Goal: Transaction & Acquisition: Purchase product/service

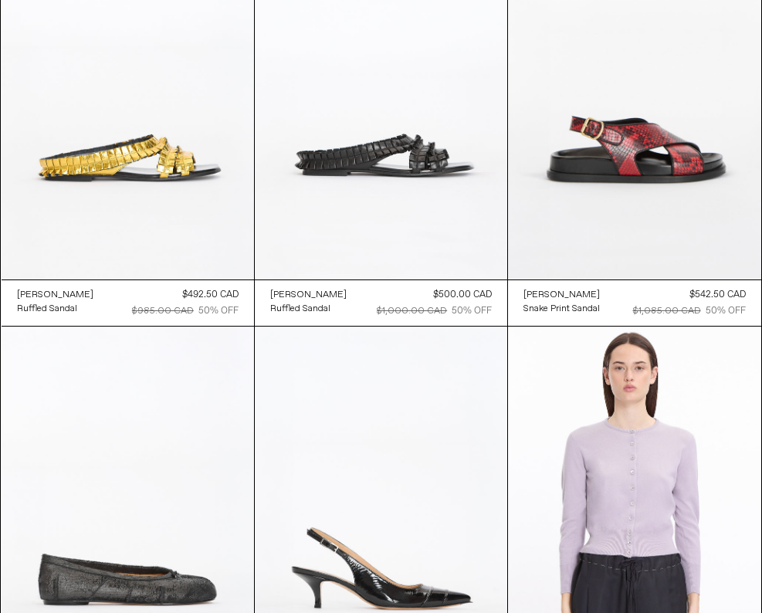
scroll to position [22938, 0]
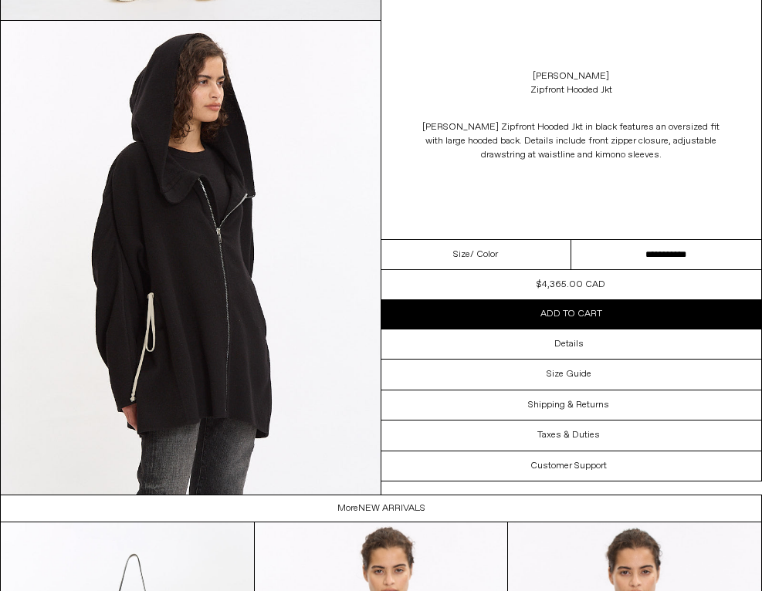
scroll to position [1947, 0]
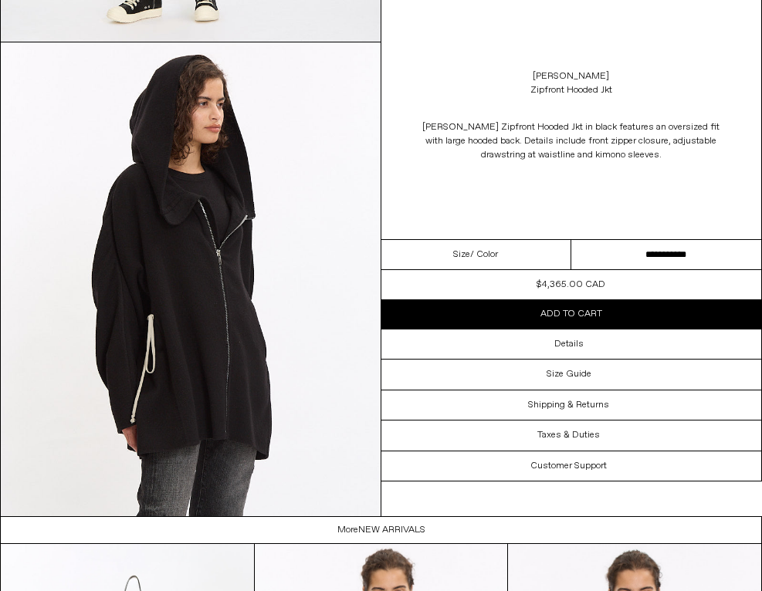
click at [482, 245] on div "Size / Color" at bounding box center [476, 255] width 190 height 30
click at [485, 262] on div "Size / Color" at bounding box center [476, 255] width 190 height 30
click at [472, 257] on span "/ Color" at bounding box center [484, 255] width 28 height 14
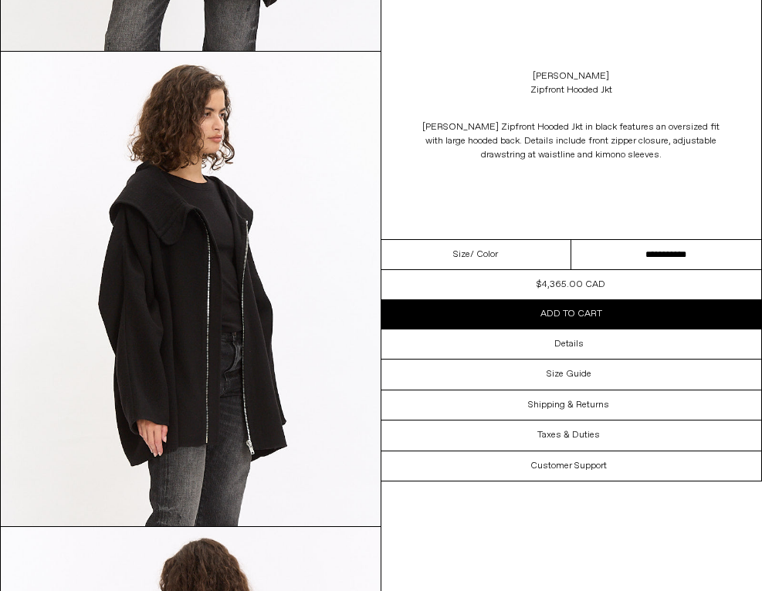
scroll to position [704, 0]
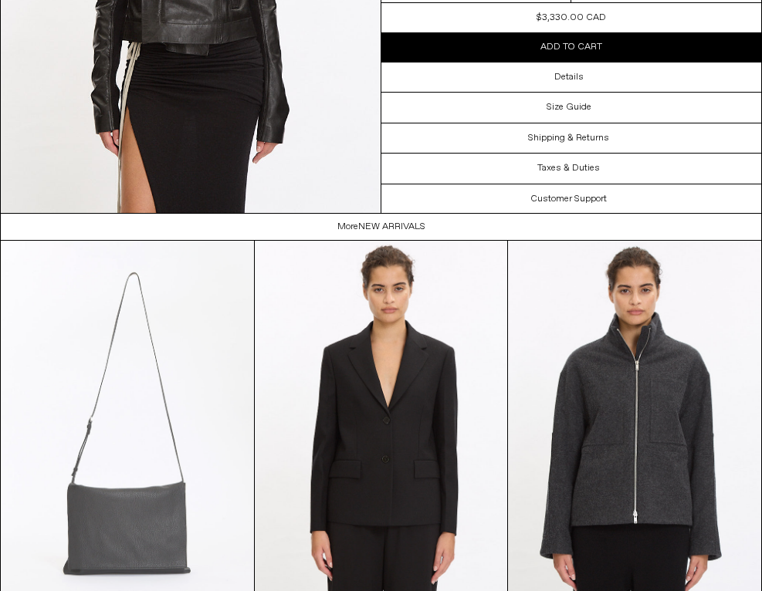
scroll to position [2235, 0]
